Goal: Information Seeking & Learning: Learn about a topic

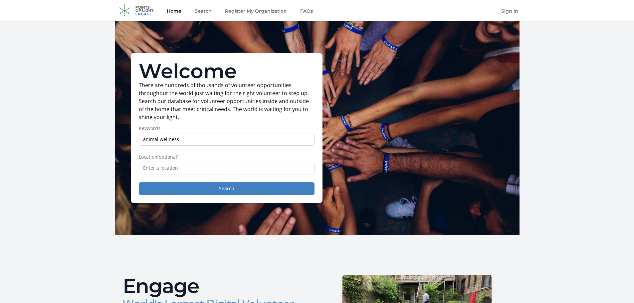
type input "animal wellness"
click at [230, 172] on input "text" at bounding box center [227, 168] width 176 height 13
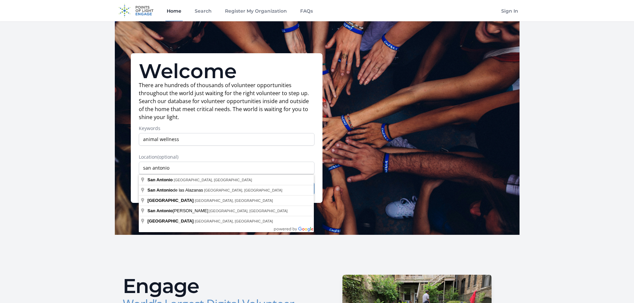
type input "[GEOGRAPHIC_DATA], [GEOGRAPHIC_DATA], [GEOGRAPHIC_DATA]"
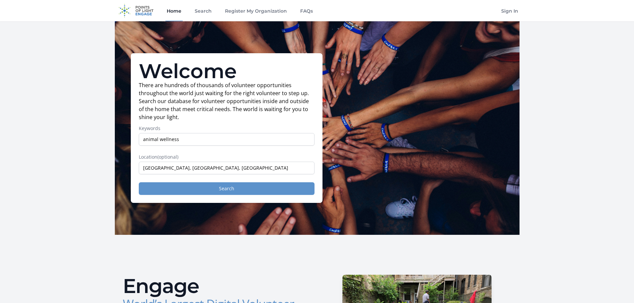
drag, startPoint x: 229, startPoint y: 184, endPoint x: 230, endPoint y: 189, distance: 5.1
drag, startPoint x: 221, startPoint y: 187, endPoint x: 225, endPoint y: 191, distance: 5.2
click at [225, 191] on button "Search" at bounding box center [227, 188] width 176 height 13
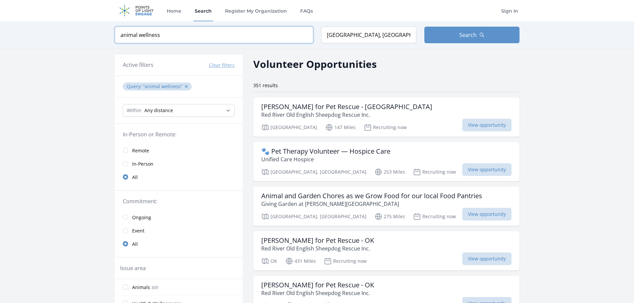
drag, startPoint x: 139, startPoint y: 42, endPoint x: 145, endPoint y: 41, distance: 6.1
click at [143, 41] on input "animal wellness" at bounding box center [214, 35] width 198 height 17
drag, startPoint x: 232, startPoint y: 38, endPoint x: 92, endPoint y: 25, distance: 140.3
click at [92, 25] on div "Keyword animal wellness Location San Antonio, TX, USA Search" at bounding box center [317, 34] width 634 height 27
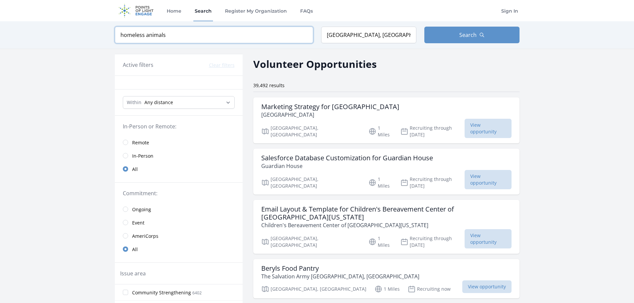
type input "homeless animals"
click button "submit" at bounding box center [0, 0] width 0 height 0
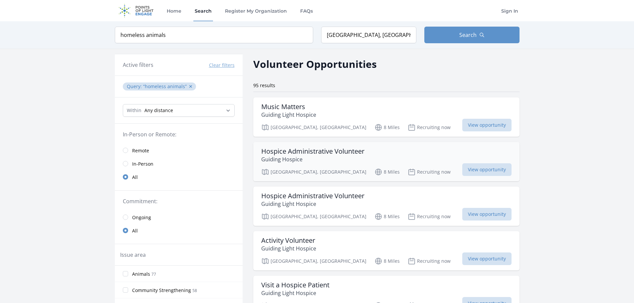
click at [331, 159] on p "Guiding Hospice" at bounding box center [312, 159] width 103 height 8
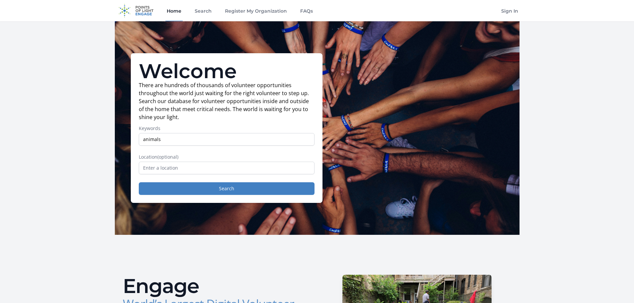
type input "animals"
drag, startPoint x: 212, startPoint y: 164, endPoint x: 210, endPoint y: 170, distance: 6.4
click at [210, 170] on input "text" at bounding box center [227, 168] width 176 height 13
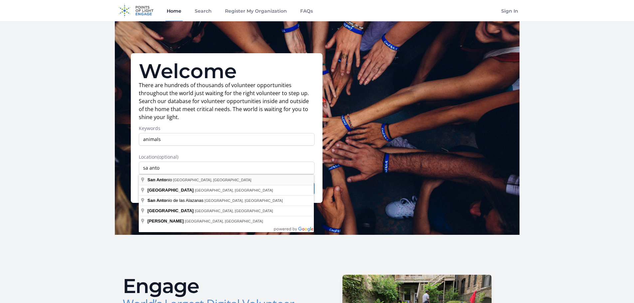
type input "[GEOGRAPHIC_DATA], [GEOGRAPHIC_DATA], [GEOGRAPHIC_DATA]"
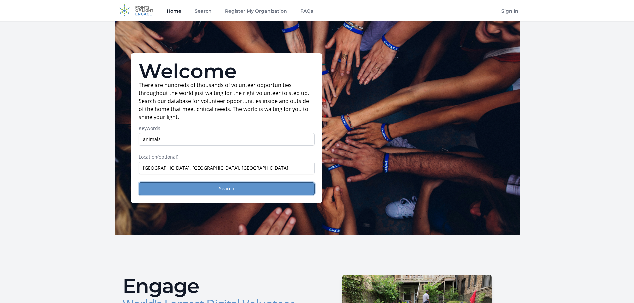
click at [206, 188] on button "Search" at bounding box center [227, 188] width 176 height 13
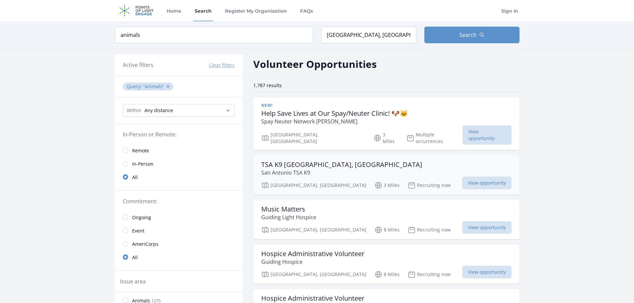
drag, startPoint x: 404, startPoint y: 173, endPoint x: 402, endPoint y: 170, distance: 3.4
click at [403, 179] on div "[GEOGRAPHIC_DATA], [GEOGRAPHIC_DATA] 3 Miles Recruiting now View opportunity" at bounding box center [386, 184] width 250 height 10
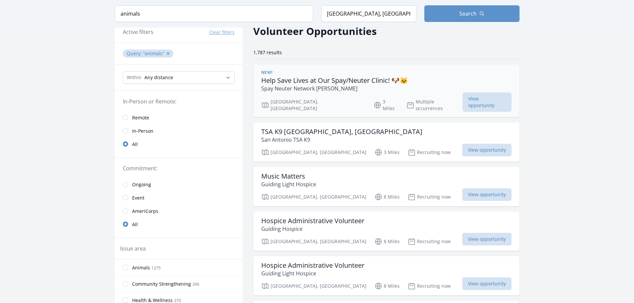
scroll to position [33, 0]
click at [384, 88] on p "Spay Neuter Network Kaufman" at bounding box center [334, 88] width 147 height 8
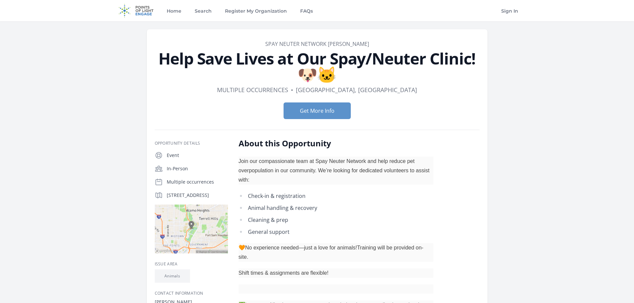
drag, startPoint x: 149, startPoint y: 55, endPoint x: 101, endPoint y: 58, distance: 49.0
click at [101, 58] on main "Organization Spay Neuter Network Kaufman Help Save Lives at Our Spay/Neuter Cli…" at bounding box center [317, 293] width 634 height 544
drag, startPoint x: 249, startPoint y: 42, endPoint x: 379, endPoint y: 33, distance: 131.1
click at [379, 33] on article "Organization Spay Neuter Network Kaufman Help Save Lives at Our Spay/Neuter Cli…" at bounding box center [317, 274] width 341 height 491
copy link "Spay Neuter Network [PERSON_NAME]"
